Goal: Information Seeking & Learning: Compare options

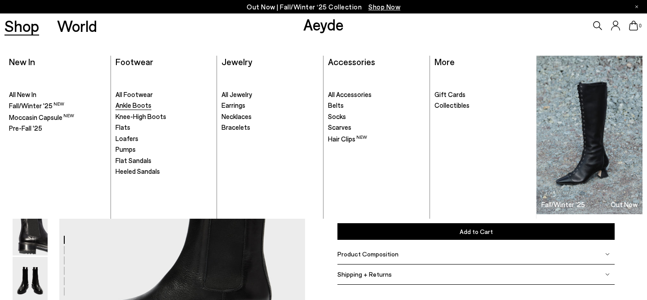
click at [132, 108] on span "Ankle Boots" at bounding box center [133, 105] width 36 height 8
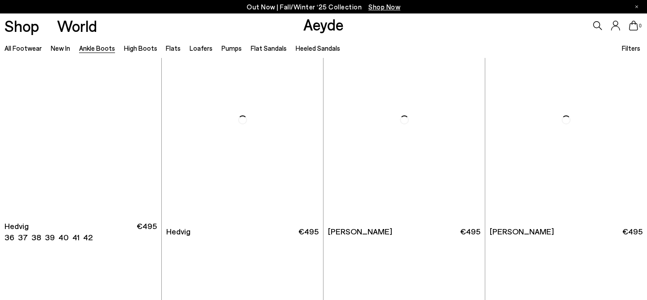
scroll to position [263, 0]
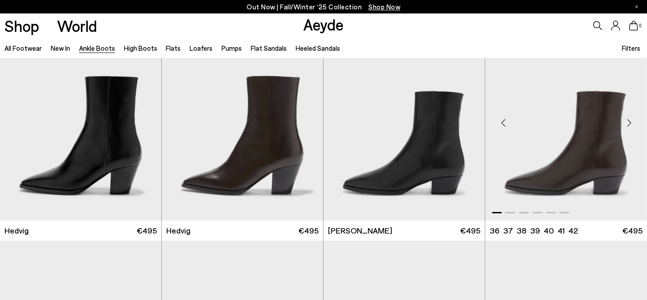
click at [630, 122] on div "Next slide" at bounding box center [629, 122] width 27 height 27
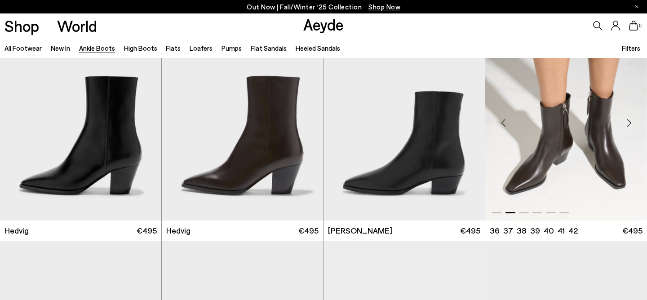
click at [630, 122] on div "Next slide" at bounding box center [629, 122] width 27 height 27
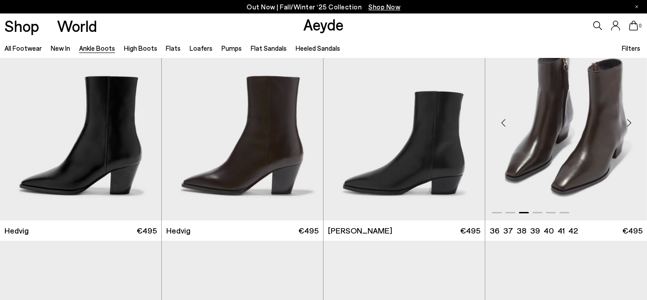
click at [630, 122] on div "Next slide" at bounding box center [629, 122] width 27 height 27
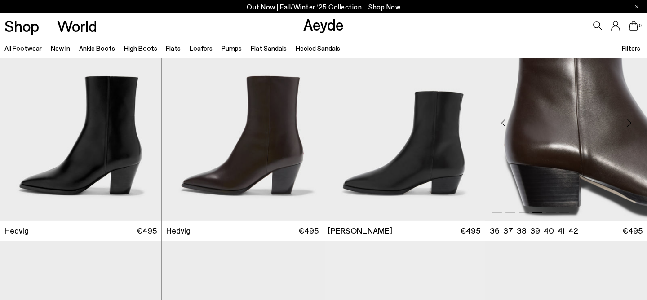
click at [630, 122] on div "Next slide" at bounding box center [629, 122] width 27 height 27
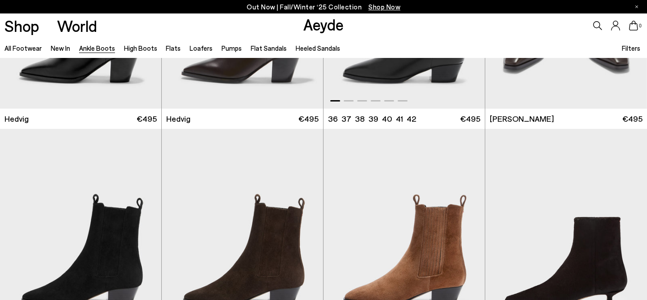
scroll to position [497, 0]
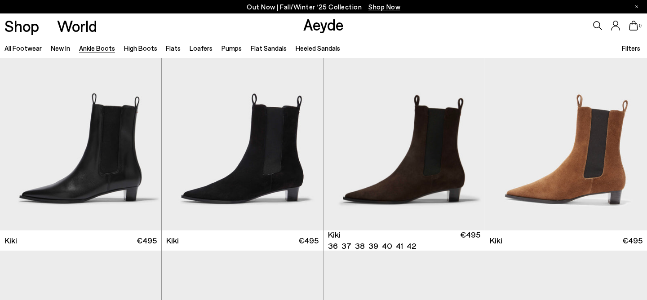
scroll to position [1192, 0]
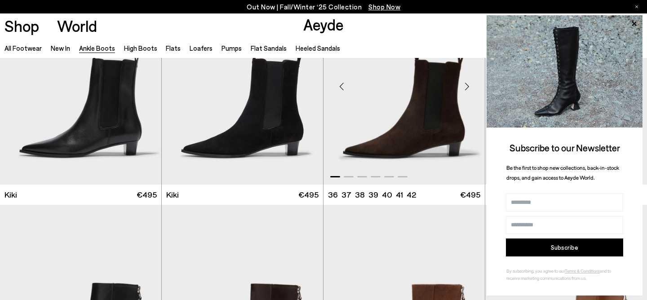
click at [466, 86] on div "Next slide" at bounding box center [466, 86] width 27 height 27
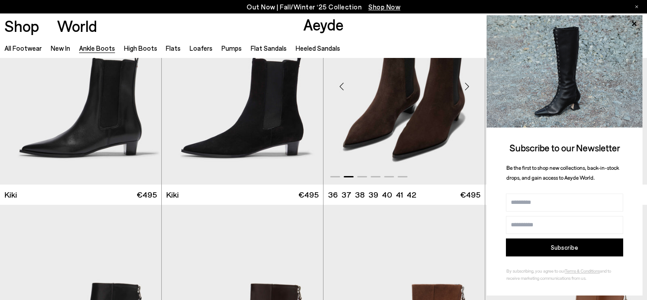
click at [466, 86] on div "Next slide" at bounding box center [466, 86] width 27 height 27
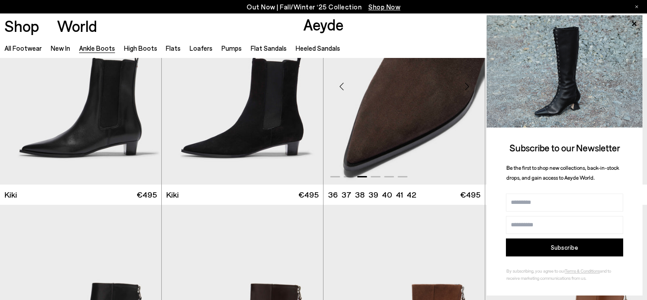
click at [466, 86] on div "Next slide" at bounding box center [466, 86] width 27 height 27
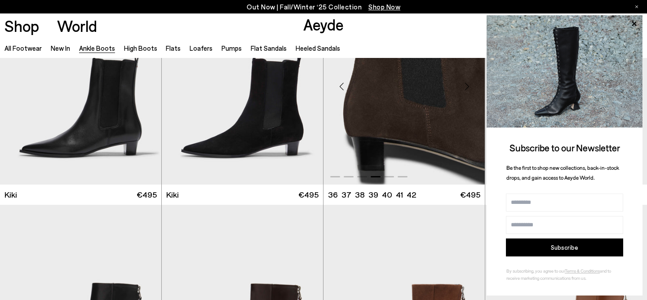
click at [466, 86] on div "Next slide" at bounding box center [466, 86] width 27 height 27
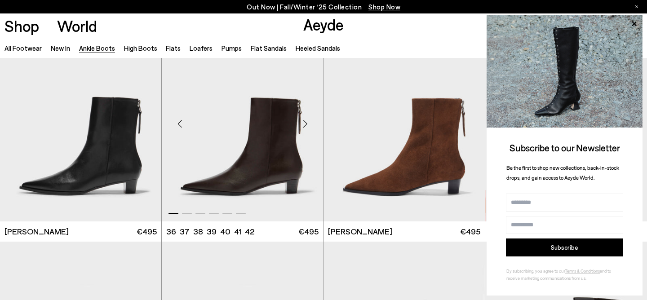
scroll to position [1370, 0]
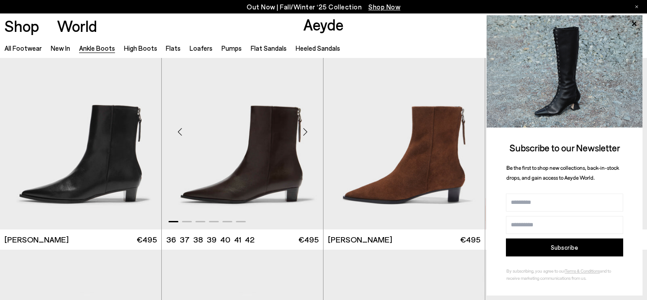
click at [267, 167] on img "1 / 6" at bounding box center [242, 128] width 161 height 203
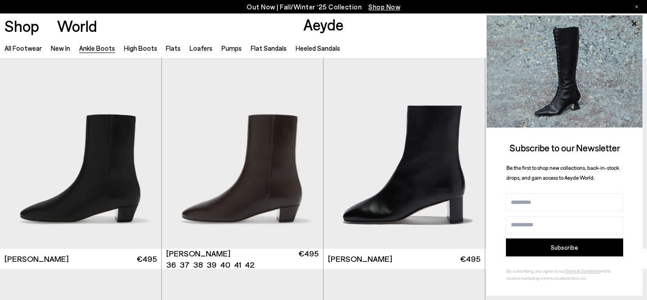
scroll to position [1575, 0]
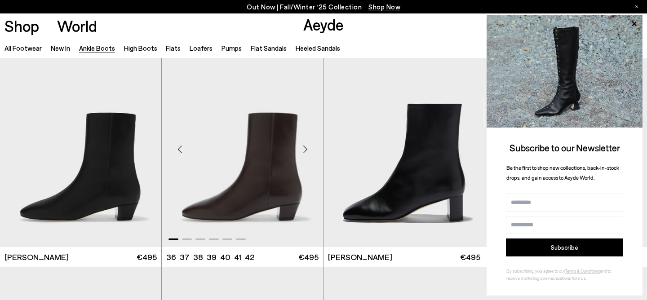
click at [307, 148] on div "Next slide" at bounding box center [305, 149] width 27 height 27
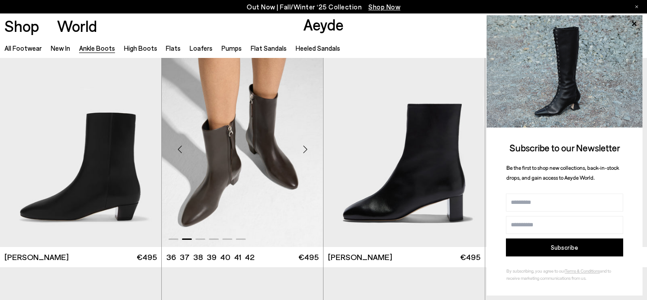
click at [307, 148] on div "Next slide" at bounding box center [305, 149] width 27 height 27
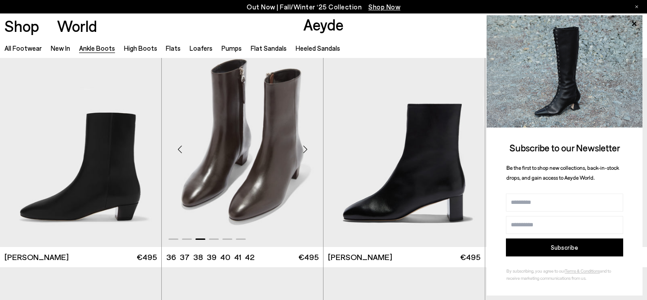
click at [307, 148] on div "Next slide" at bounding box center [305, 149] width 27 height 27
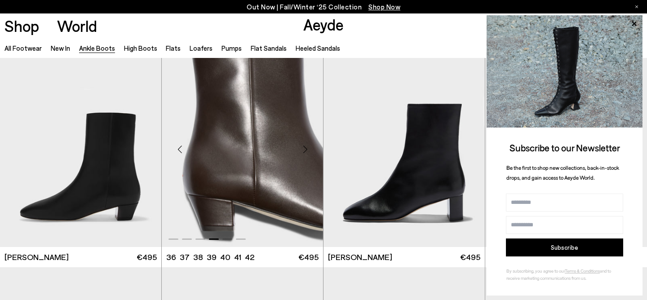
click at [307, 148] on div "Next slide" at bounding box center [305, 149] width 27 height 27
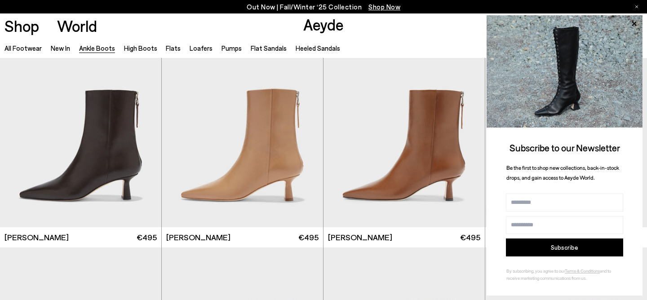
scroll to position [2042, 0]
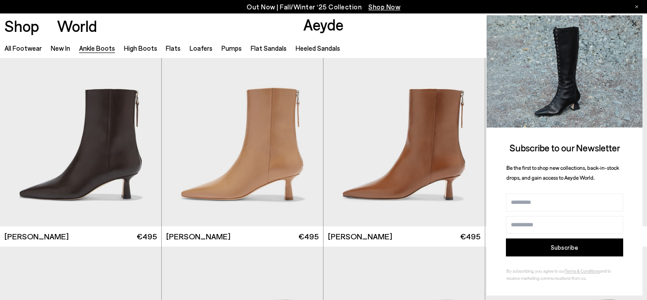
click at [634, 22] on icon at bounding box center [634, 24] width 12 height 12
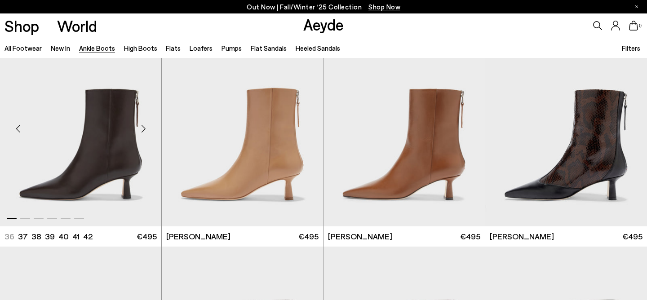
click at [144, 126] on div "Next slide" at bounding box center [143, 128] width 27 height 27
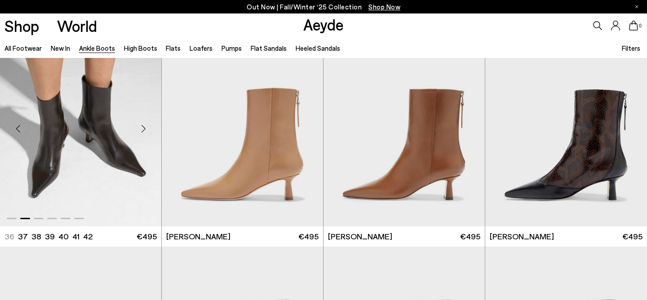
click at [144, 126] on div "Next slide" at bounding box center [143, 128] width 27 height 27
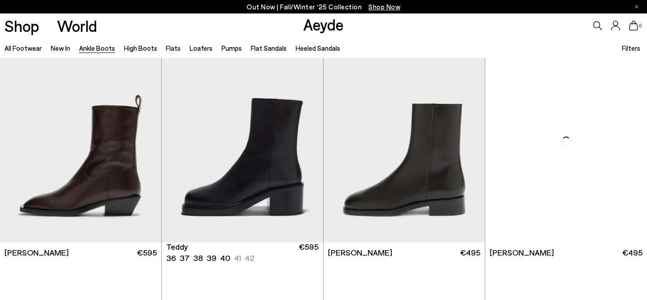
scroll to position [2924, 0]
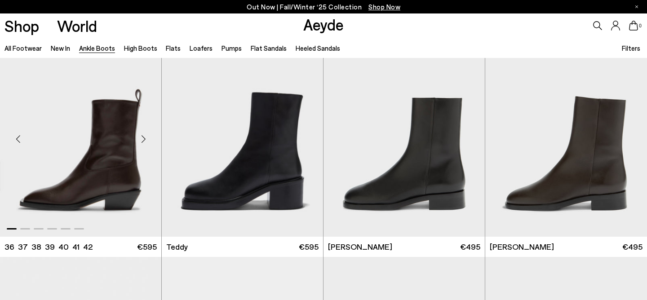
click at [143, 141] on div "Next slide" at bounding box center [143, 138] width 27 height 27
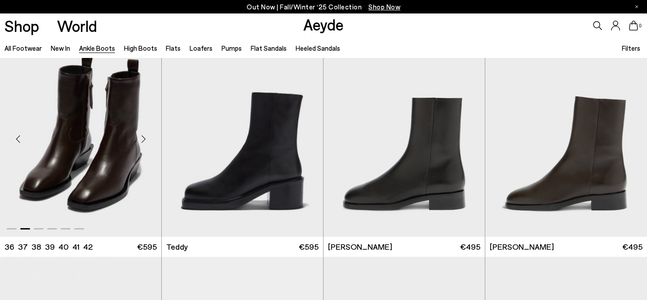
click at [143, 141] on div "Next slide" at bounding box center [143, 138] width 27 height 27
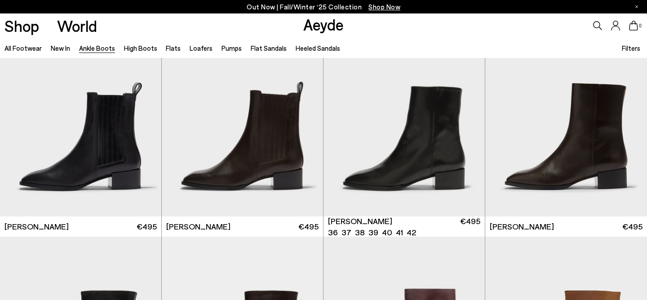
scroll to position [3835, 0]
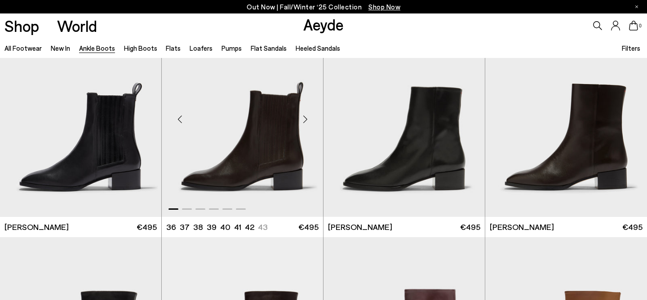
click at [307, 119] on div "Next slide" at bounding box center [305, 119] width 27 height 27
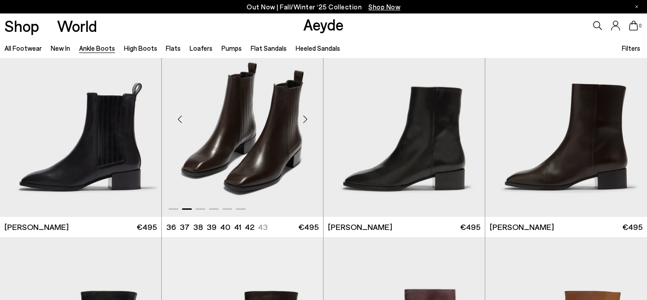
click at [307, 119] on div "Next slide" at bounding box center [305, 119] width 27 height 27
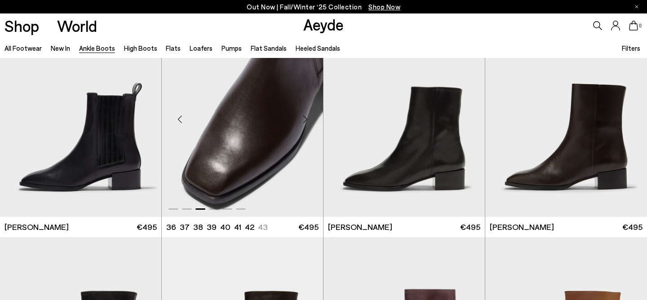
click at [307, 119] on div "Next slide" at bounding box center [305, 119] width 27 height 27
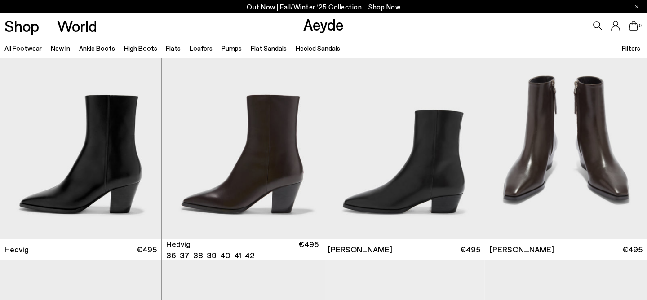
scroll to position [243, 0]
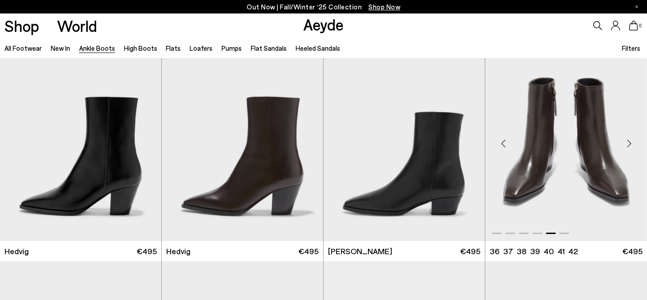
click at [504, 142] on div "Previous slide" at bounding box center [503, 143] width 27 height 27
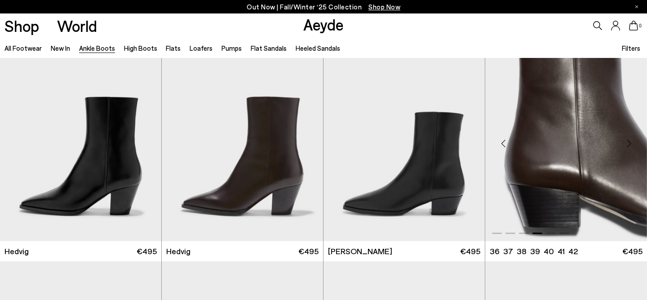
click at [504, 142] on div "Previous slide" at bounding box center [503, 143] width 27 height 27
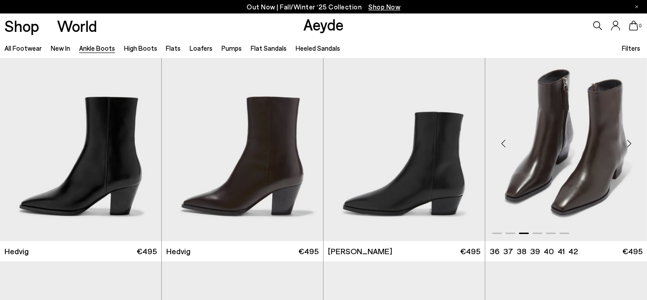
click at [504, 142] on div "Previous slide" at bounding box center [503, 143] width 27 height 27
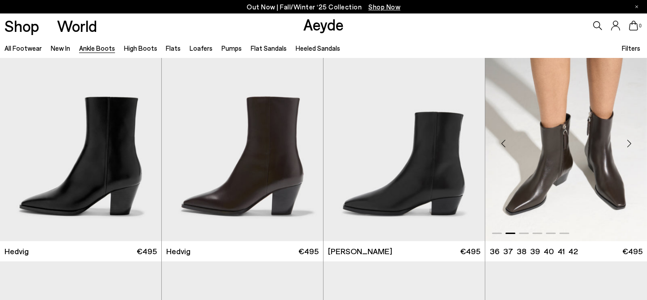
click at [504, 142] on div "Previous slide" at bounding box center [503, 143] width 27 height 27
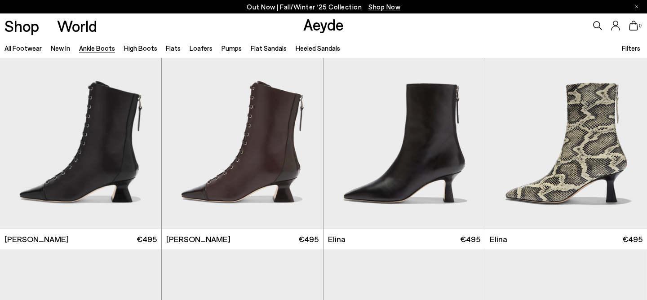
scroll to position [0, 0]
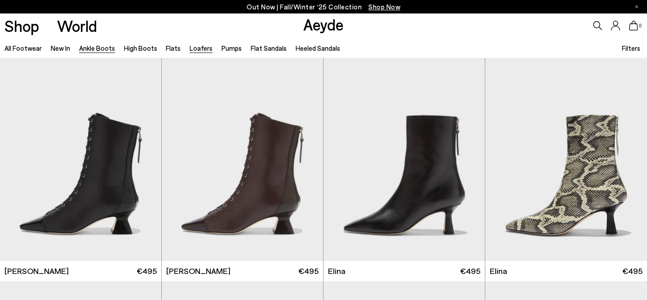
click at [191, 45] on link "Loafers" at bounding box center [201, 48] width 23 height 8
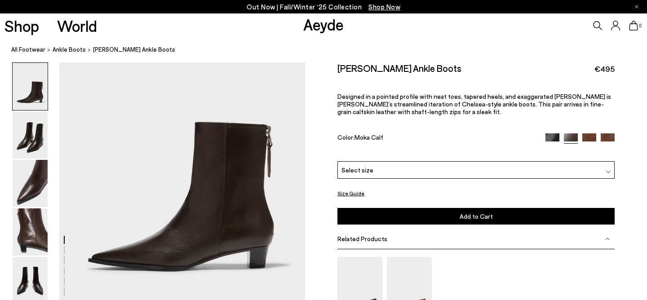
scroll to position [93, 0]
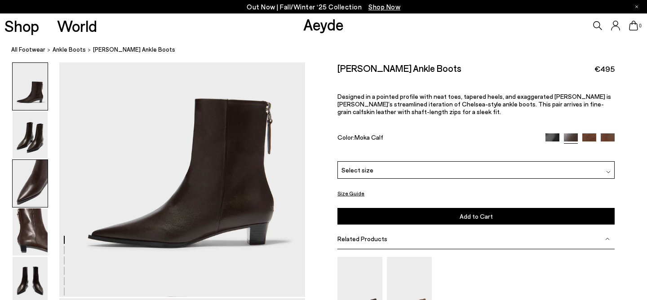
click at [43, 189] on img at bounding box center [30, 183] width 35 height 47
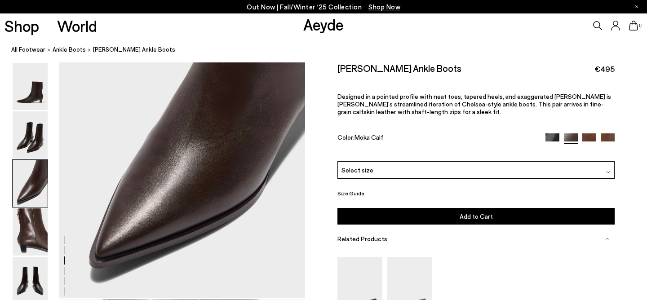
scroll to position [714, 0]
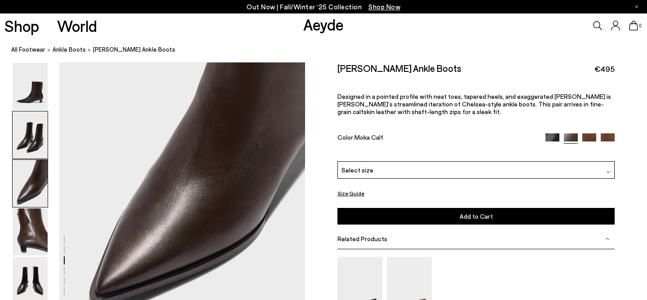
click at [33, 144] on img at bounding box center [30, 134] width 35 height 47
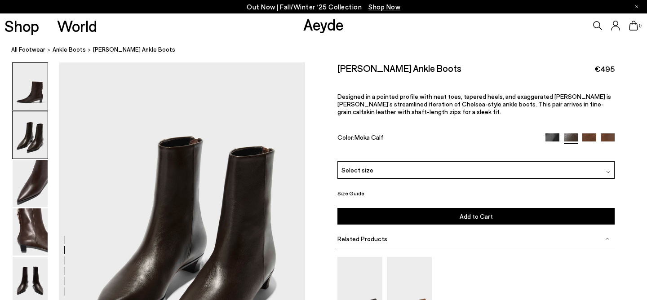
click at [40, 106] on img at bounding box center [30, 86] width 35 height 47
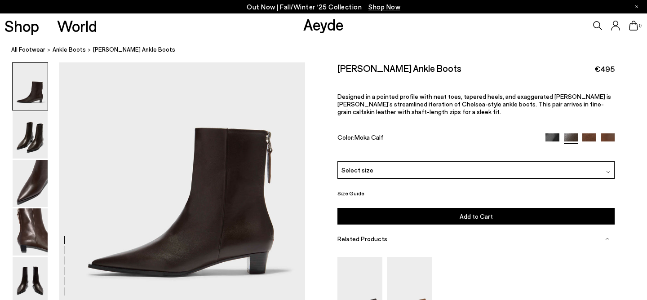
scroll to position [112, 0]
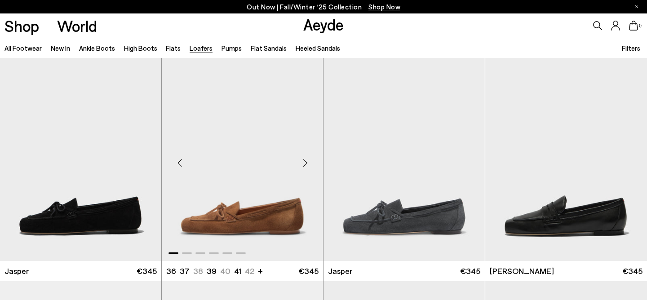
click at [303, 162] on div "Next slide" at bounding box center [305, 163] width 27 height 27
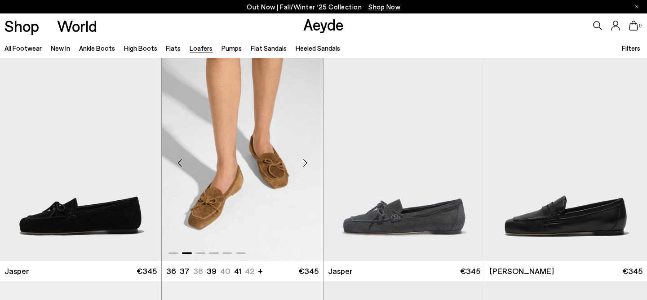
click at [303, 162] on div "Next slide" at bounding box center [305, 163] width 27 height 27
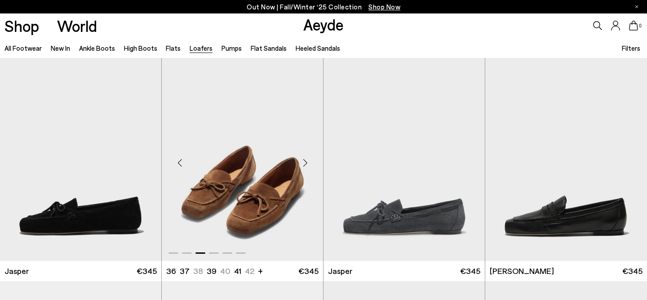
click at [303, 162] on div "Next slide" at bounding box center [305, 163] width 27 height 27
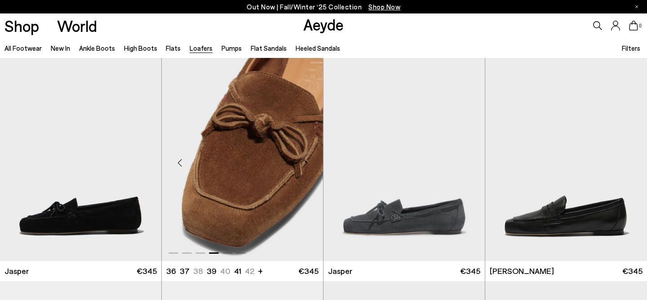
click at [182, 163] on div "Previous slide" at bounding box center [179, 163] width 27 height 27
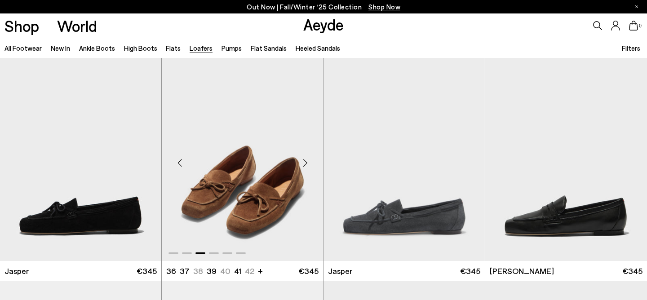
click at [182, 163] on div "Previous slide" at bounding box center [179, 163] width 27 height 27
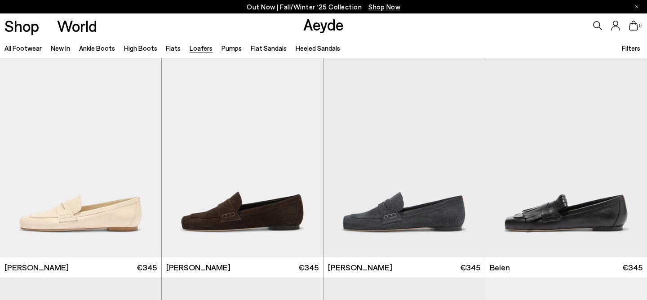
scroll to position [279, 0]
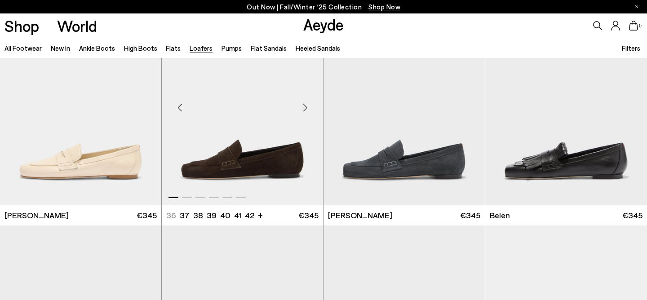
click at [304, 107] on div "Next slide" at bounding box center [305, 107] width 27 height 27
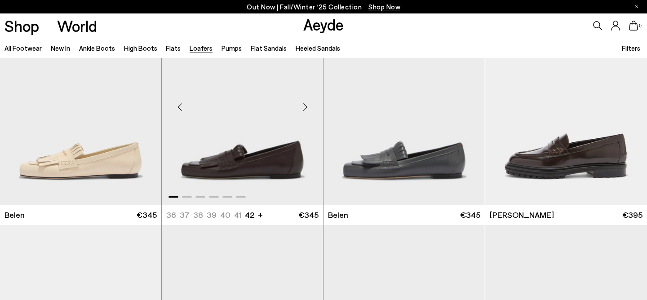
scroll to position [497, 0]
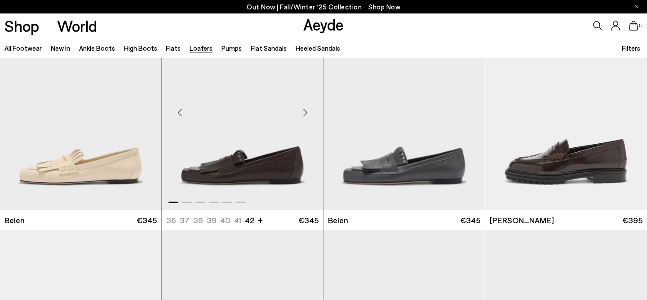
click at [304, 108] on div "Next slide" at bounding box center [305, 112] width 27 height 27
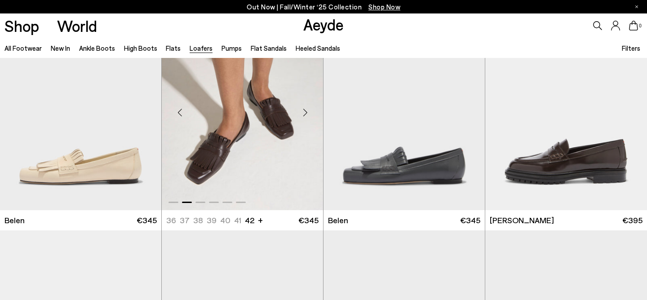
click at [304, 108] on div "Next slide" at bounding box center [305, 112] width 27 height 27
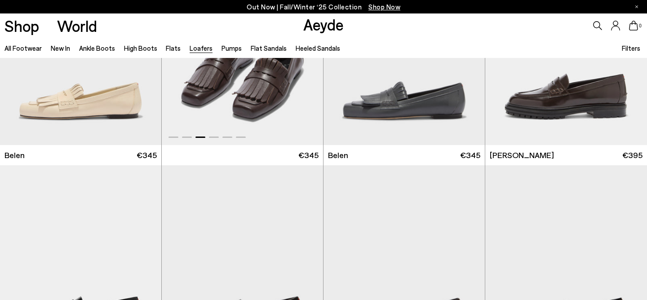
scroll to position [0, 0]
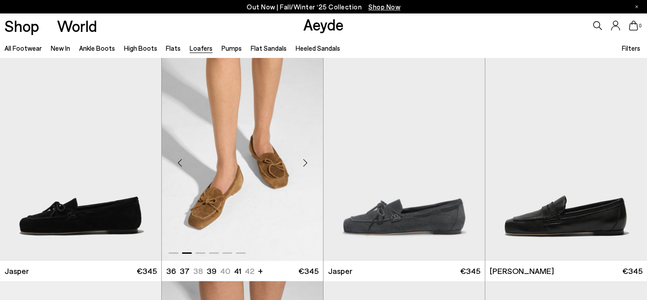
click at [303, 111] on img "2 / 6" at bounding box center [242, 159] width 161 height 203
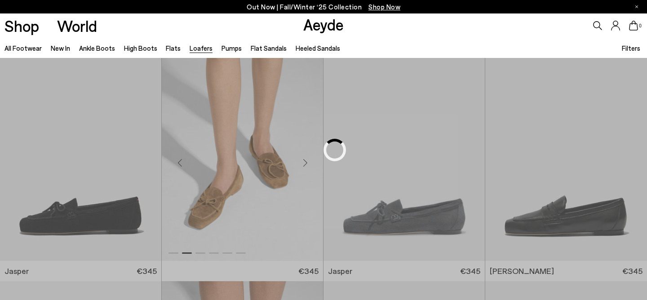
scroll to position [544, 0]
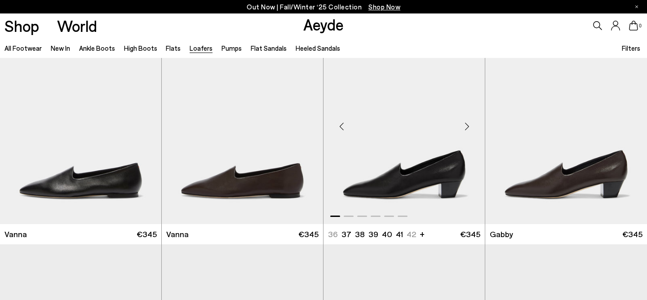
scroll to position [1394, 0]
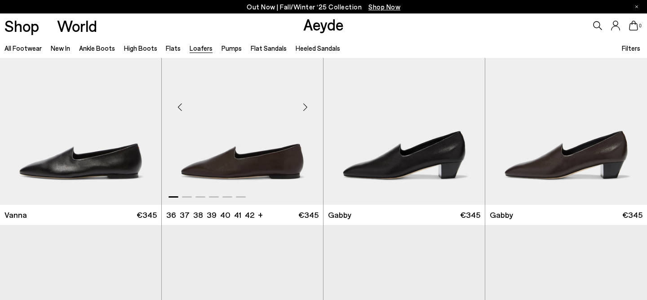
click at [303, 107] on div "Next slide" at bounding box center [305, 106] width 27 height 27
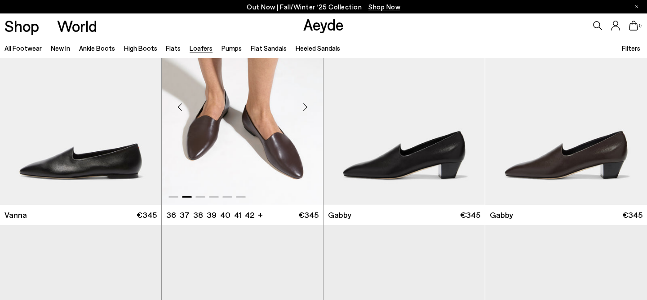
click at [303, 107] on div "Next slide" at bounding box center [305, 106] width 27 height 27
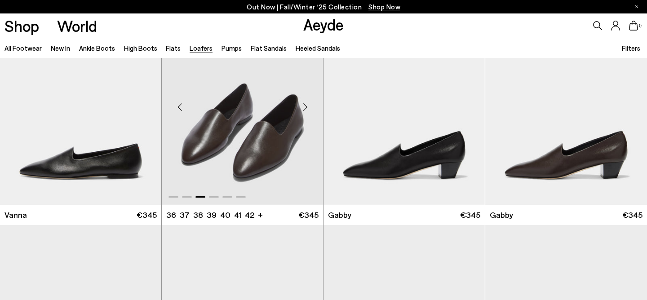
click at [303, 107] on div "Next slide" at bounding box center [305, 106] width 27 height 27
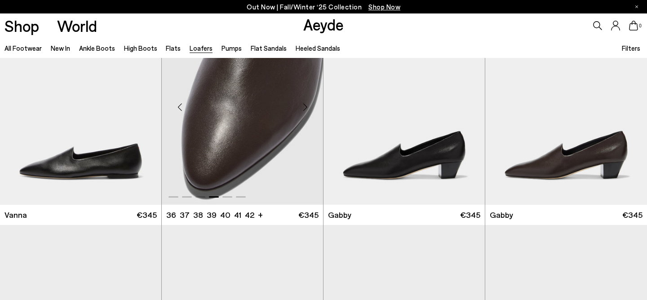
click at [303, 107] on div "Next slide" at bounding box center [305, 106] width 27 height 27
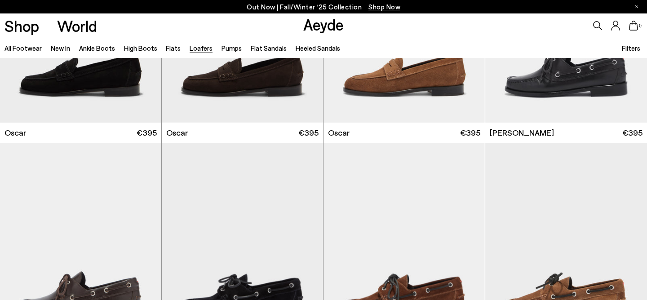
scroll to position [1028, 0]
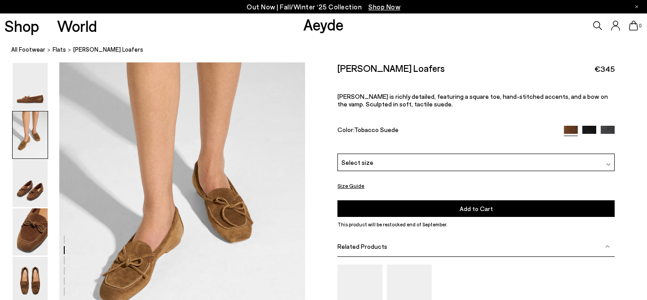
scroll to position [222, 0]
